Goal: Information Seeking & Learning: Find contact information

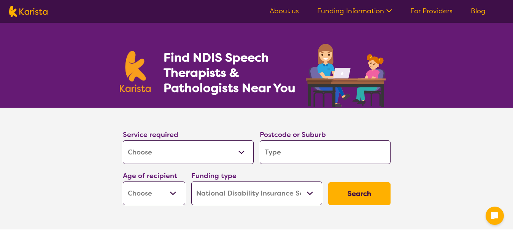
select select "[MEDICAL_DATA]"
select select "NDIS"
select select "[MEDICAL_DATA]"
select select "NDIS"
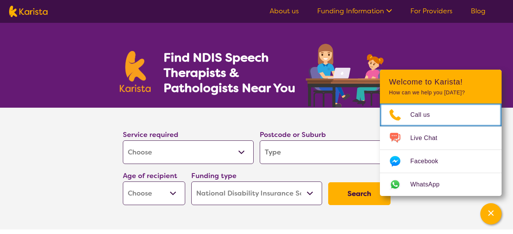
click at [282, 154] on input "search" at bounding box center [325, 152] width 131 height 24
click at [408, 113] on icon "Choose channel" at bounding box center [395, 115] width 30 height 12
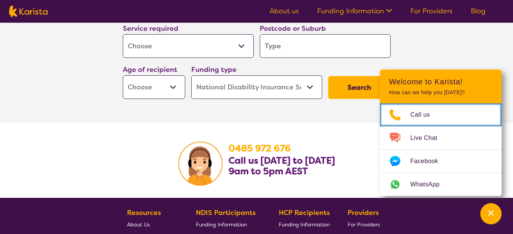
scroll to position [1086, 0]
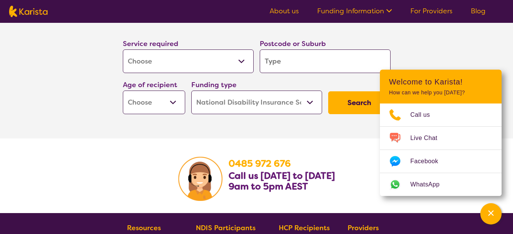
click at [123, 49] on select "Allied Health Assistant Assessment ([MEDICAL_DATA] or [MEDICAL_DATA]) Behaviour…" at bounding box center [188, 61] width 131 height 24
click at [75, 114] on section "Search for Speech Therapists with availability near you. Service required Allie…" at bounding box center [256, 54] width 513 height 167
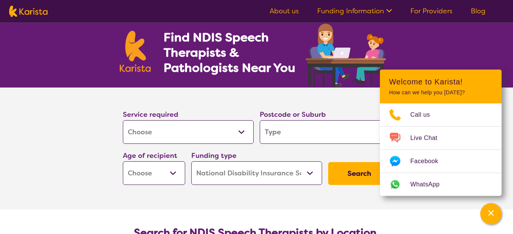
scroll to position [0, 0]
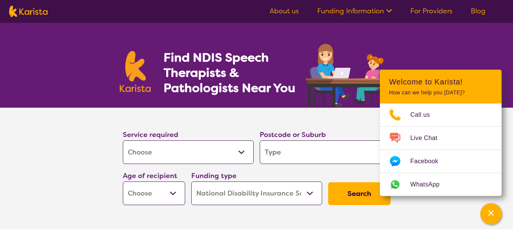
click at [287, 12] on link "About us" at bounding box center [284, 10] width 29 height 9
